Goal: Task Accomplishment & Management: Manage account settings

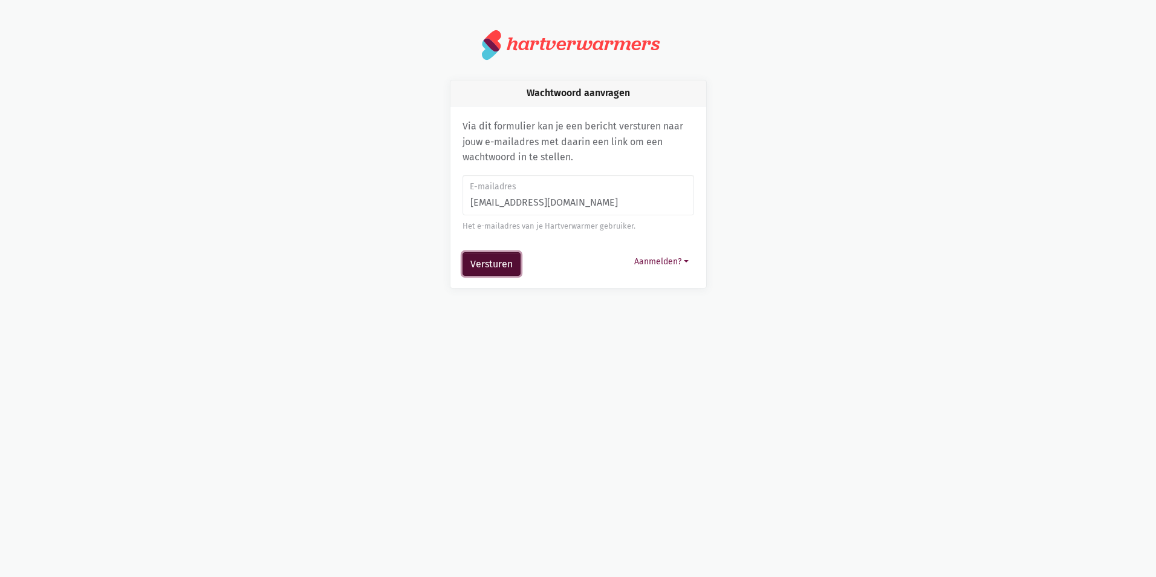
click at [494, 264] on button "Versturen" at bounding box center [491, 264] width 58 height 24
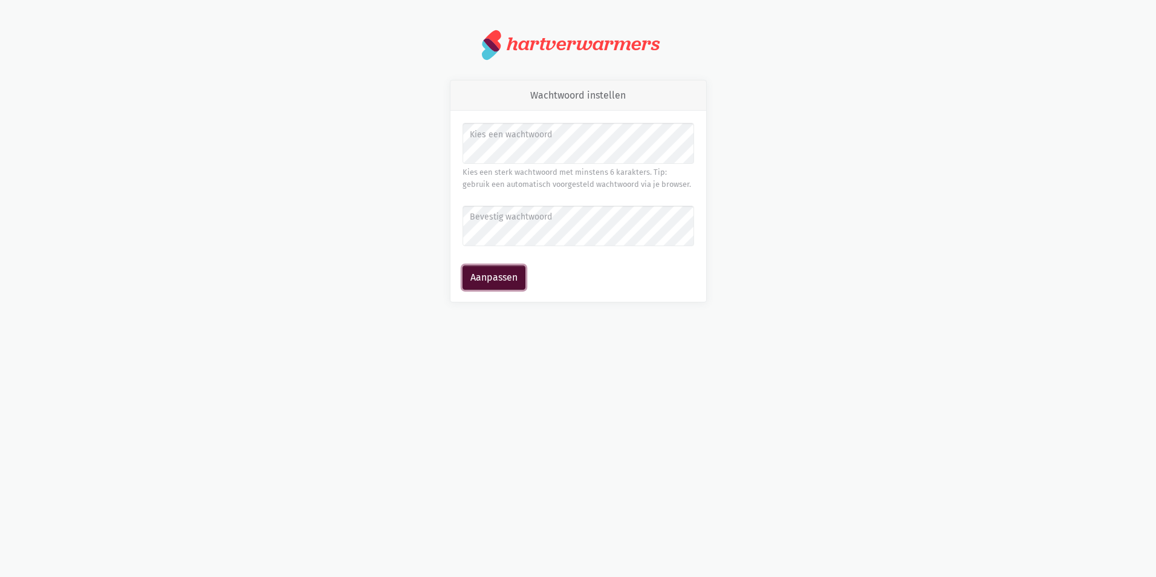
click at [501, 276] on button "Aanpassen" at bounding box center [493, 277] width 63 height 24
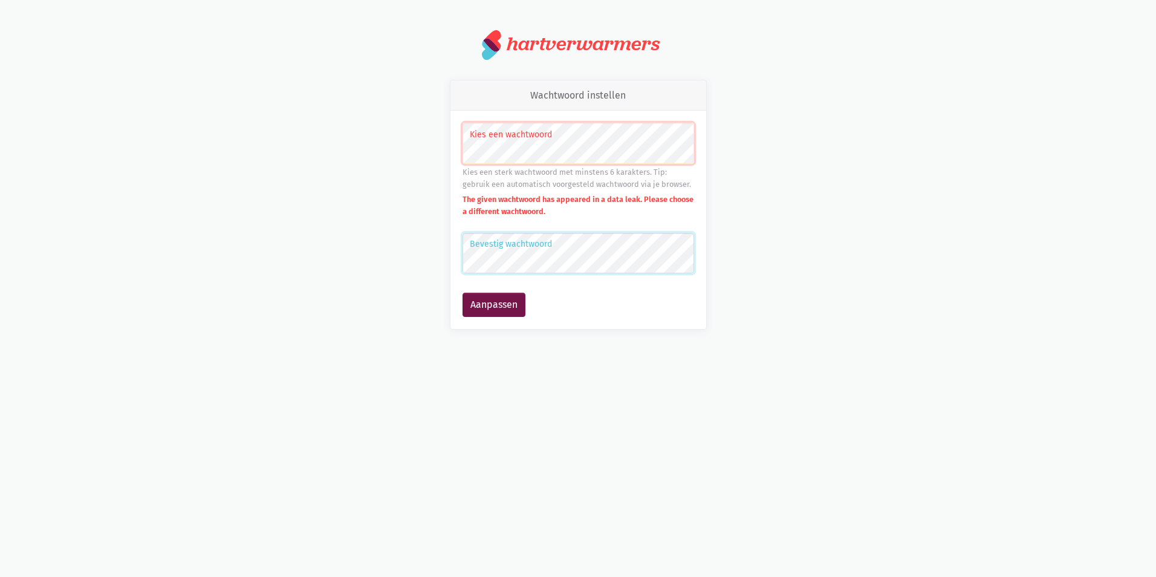
click at [462, 293] on button "Aanpassen" at bounding box center [493, 305] width 63 height 24
